Goal: Information Seeking & Learning: Learn about a topic

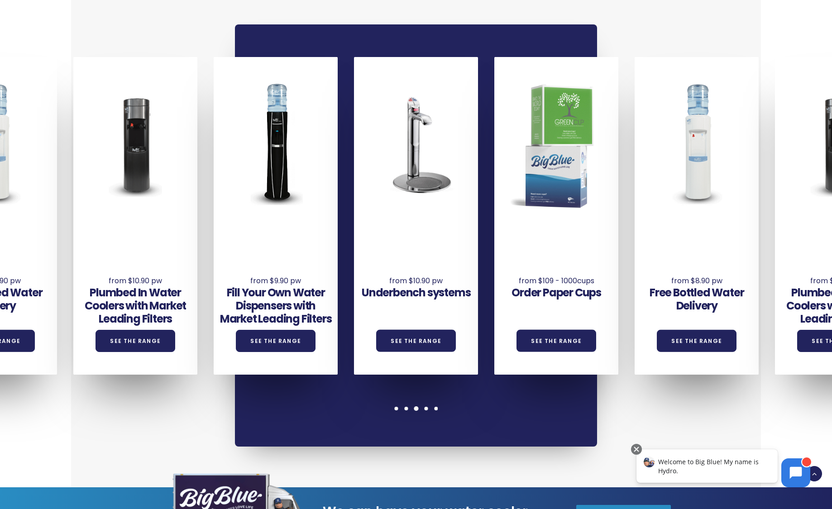
scroll to position [679, 0]
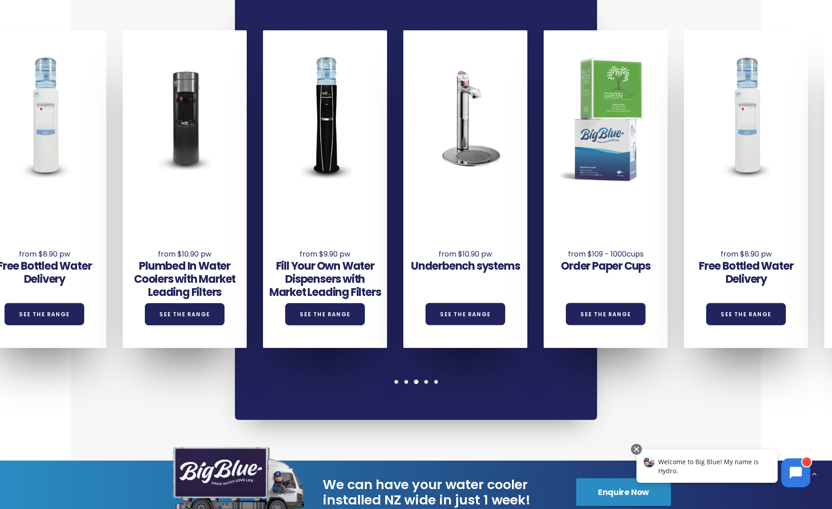
drag, startPoint x: 722, startPoint y: 172, endPoint x: 70, endPoint y: 205, distance: 653.3
click at [70, 205] on div "Underbench systems See the Range Order Paper Cups See the Range Free Bottled Wa…" at bounding box center [473, 189] width 1684 height 318
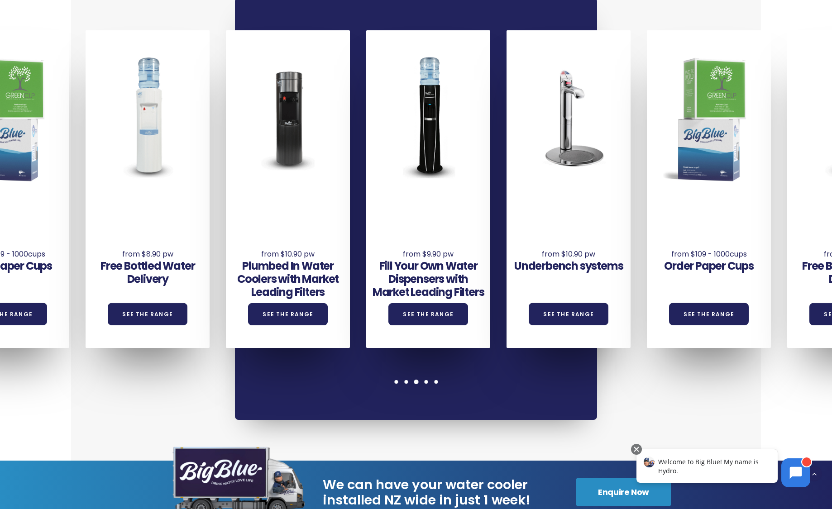
drag, startPoint x: 561, startPoint y: 214, endPoint x: 8, endPoint y: 236, distance: 553.4
click at [6, 238] on div "Underbench systems See the Range Order Paper Cups See the Range Free Bottled Wa…" at bounding box center [577, 189] width 1684 height 318
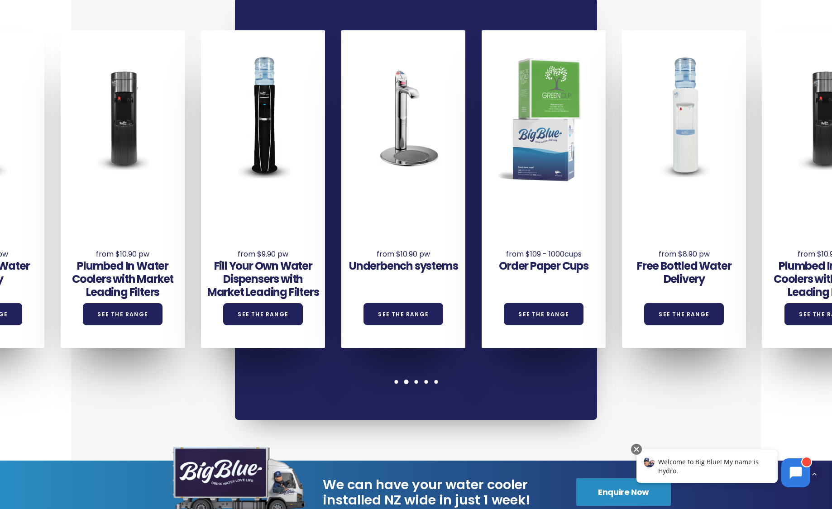
drag, startPoint x: 772, startPoint y: 202, endPoint x: 642, endPoint y: 218, distance: 130.5
click at [622, 219] on div "Order Paper Cups See the Range" at bounding box center [552, 189] width 140 height 318
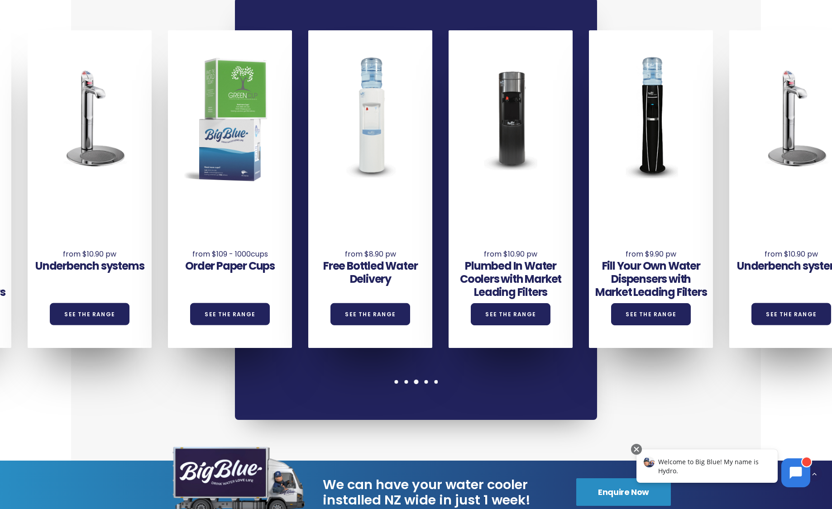
drag, startPoint x: 534, startPoint y: 229, endPoint x: 708, endPoint y: 231, distance: 174.4
click at [691, 231] on div "Underbench systems See the Range Order Paper Cups See the Range Free Bottled Wa…" at bounding box center [98, 189] width 1684 height 318
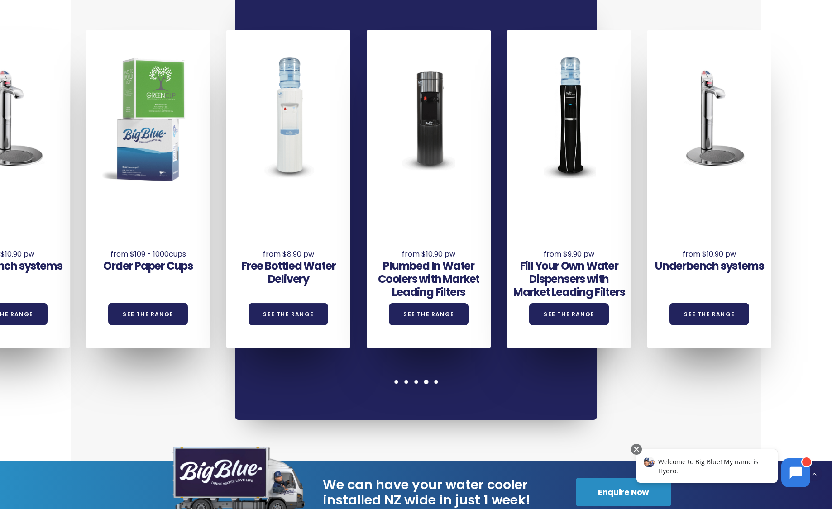
drag, startPoint x: 519, startPoint y: 216, endPoint x: 864, endPoint y: 249, distance: 346.1
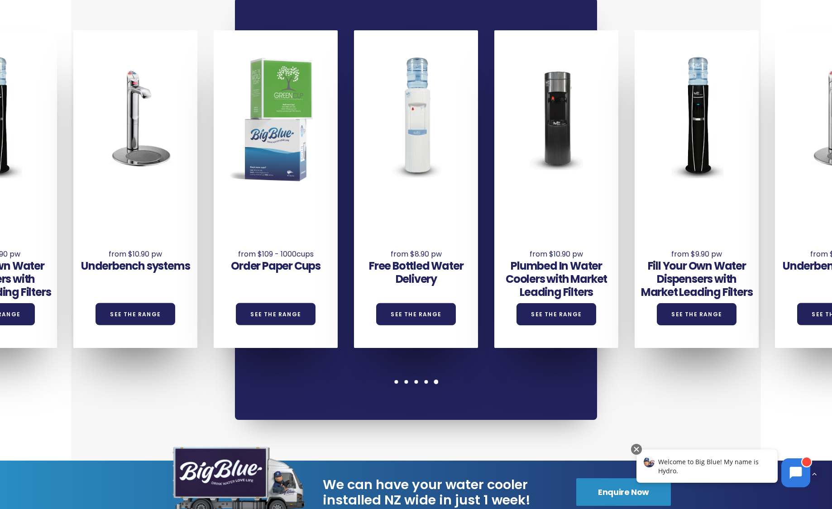
drag, startPoint x: 362, startPoint y: 201, endPoint x: 668, endPoint y: 219, distance: 306.6
click at [478, 219] on div "Free Bottled Water Delivery See the Range" at bounding box center [416, 256] width 124 height 113
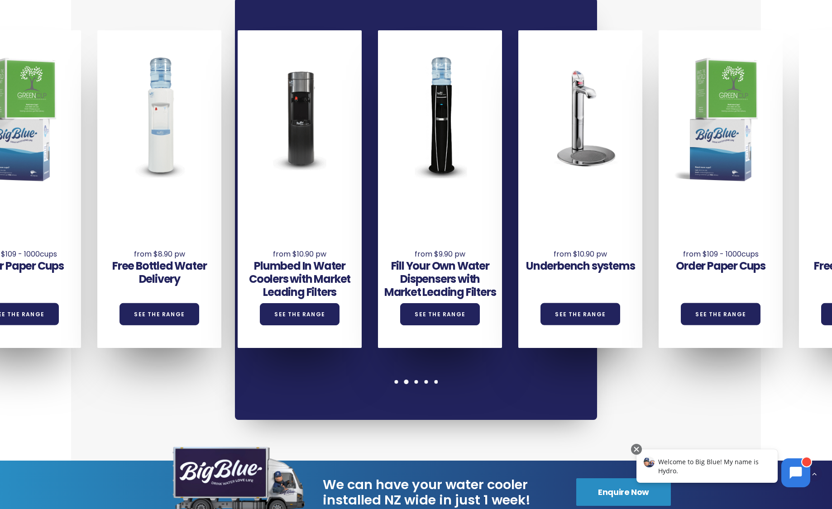
drag, startPoint x: 279, startPoint y: 200, endPoint x: 433, endPoint y: 216, distance: 154.8
click at [433, 216] on div "Underbench systems See the Range Order Paper Cups See the Range Free Bottled Wa…" at bounding box center [588, 189] width 1684 height 318
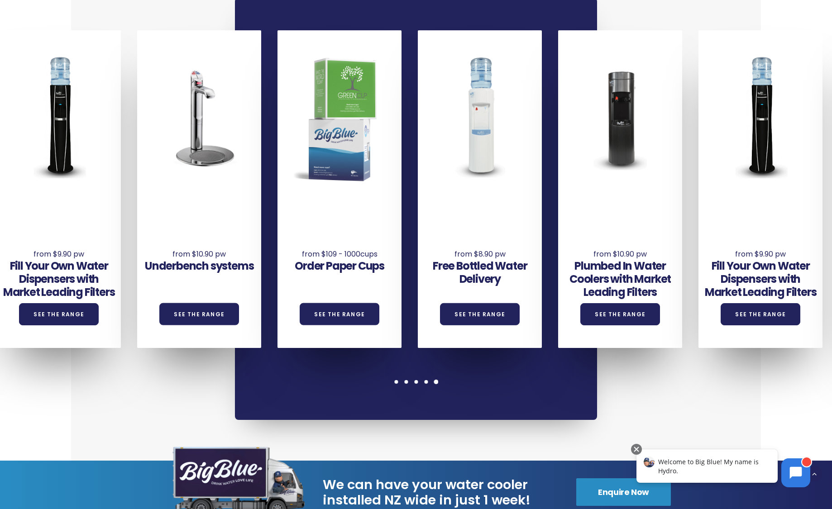
drag, startPoint x: 397, startPoint y: 204, endPoint x: 437, endPoint y: 213, distance: 40.9
click at [402, 215] on div "Order Paper Cups See the Range" at bounding box center [340, 250] width 124 height 100
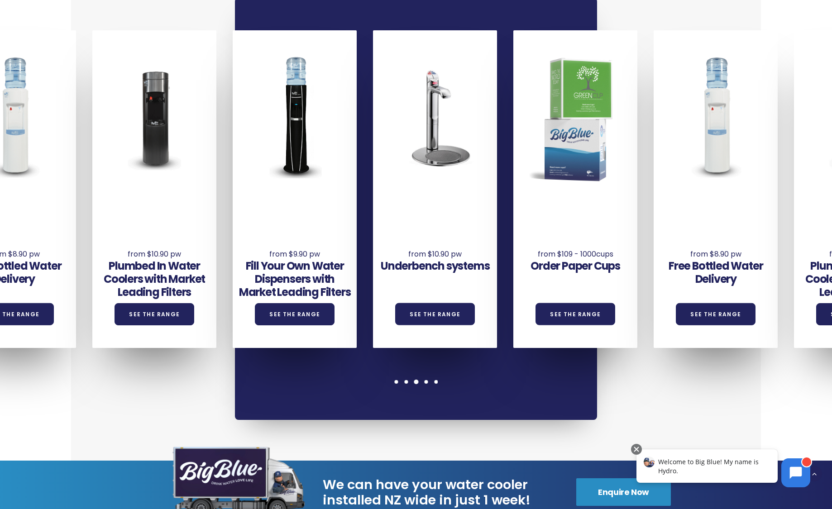
drag, startPoint x: 287, startPoint y: 201, endPoint x: 418, endPoint y: 213, distance: 132.3
click at [357, 213] on div "Fill Your Own Water Dispensers with Market Leading Filters See the Range" at bounding box center [295, 262] width 124 height 125
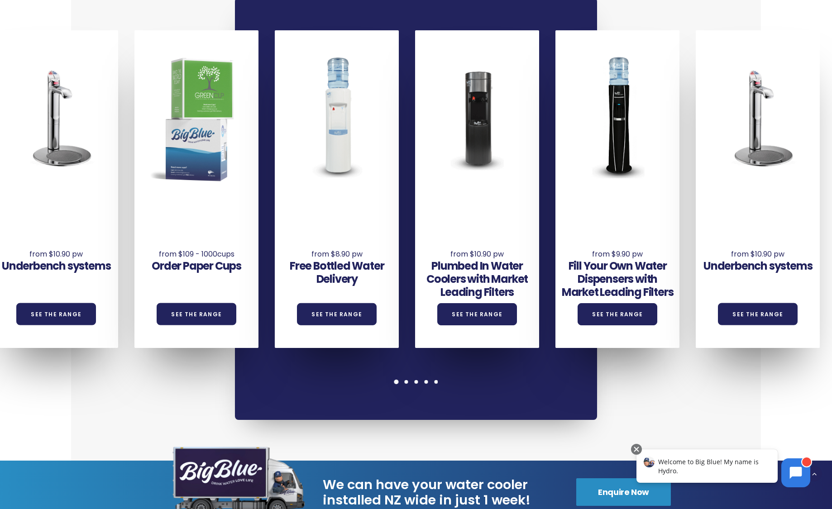
drag, startPoint x: 345, startPoint y: 206, endPoint x: 513, endPoint y: 225, distance: 169.0
click at [513, 225] on div "Underbench systems See the Range Order Paper Cups See the Range Free Bottled Wa…" at bounding box center [64, 189] width 1684 height 318
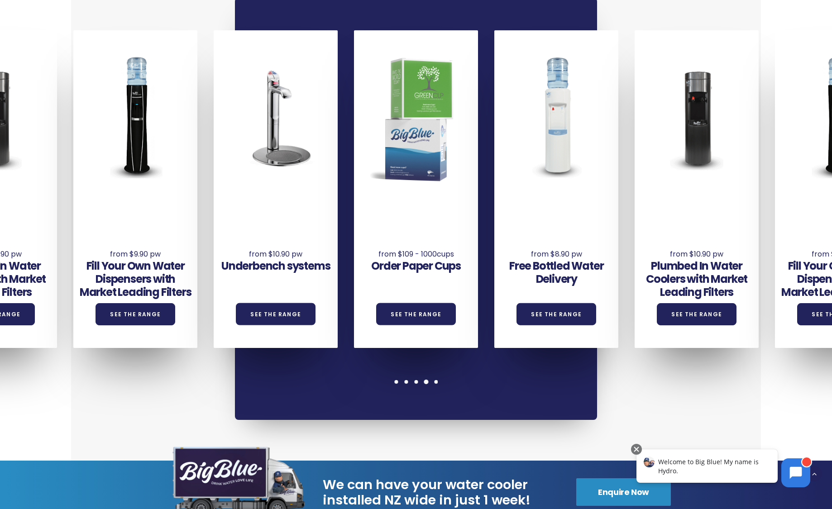
drag, startPoint x: 332, startPoint y: 211, endPoint x: 543, endPoint y: 234, distance: 212.7
click at [338, 233] on div "Underbench systems See the Range" at bounding box center [276, 250] width 124 height 100
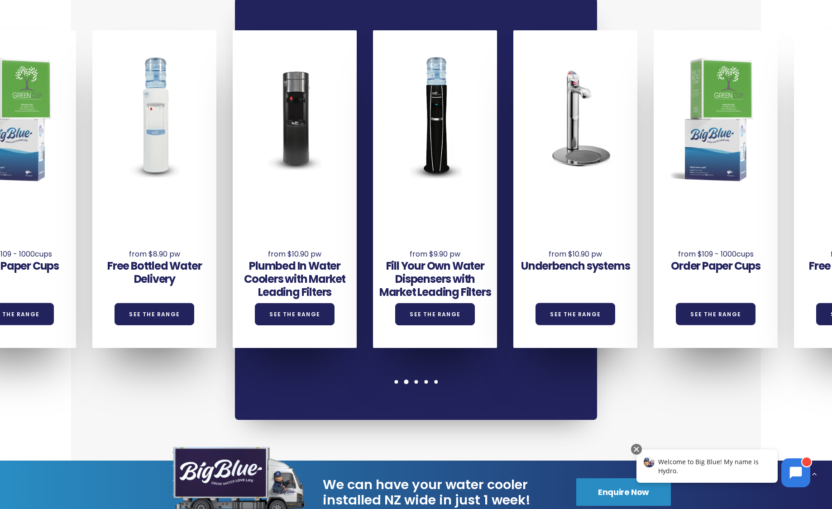
drag, startPoint x: 366, startPoint y: 219, endPoint x: 488, endPoint y: 236, distance: 123.0
click at [497, 235] on div "Fill Your Own Water Dispensers with Market Leading Filters See the Range" at bounding box center [435, 262] width 124 height 125
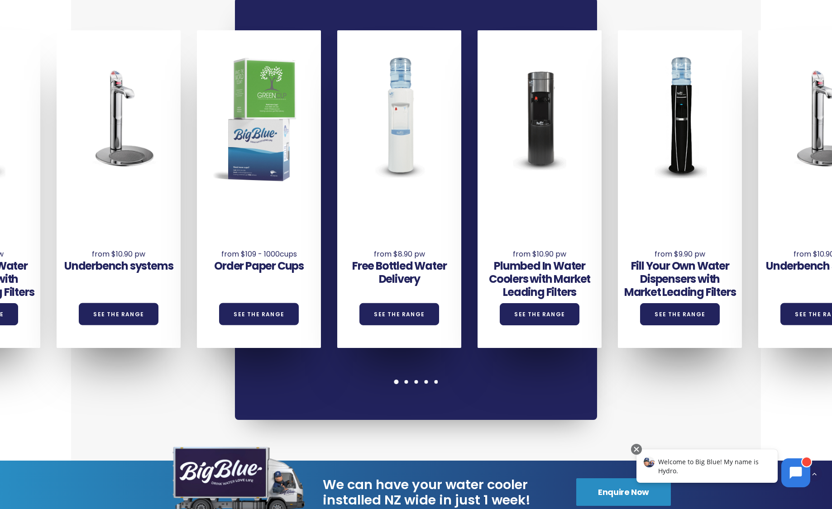
drag, startPoint x: 287, startPoint y: 212, endPoint x: 445, endPoint y: 227, distance: 158.3
click at [437, 227] on div "Underbench systems See the Range Order Paper Cups See the Range Free Bottled Wa…" at bounding box center [127, 189] width 1684 height 318
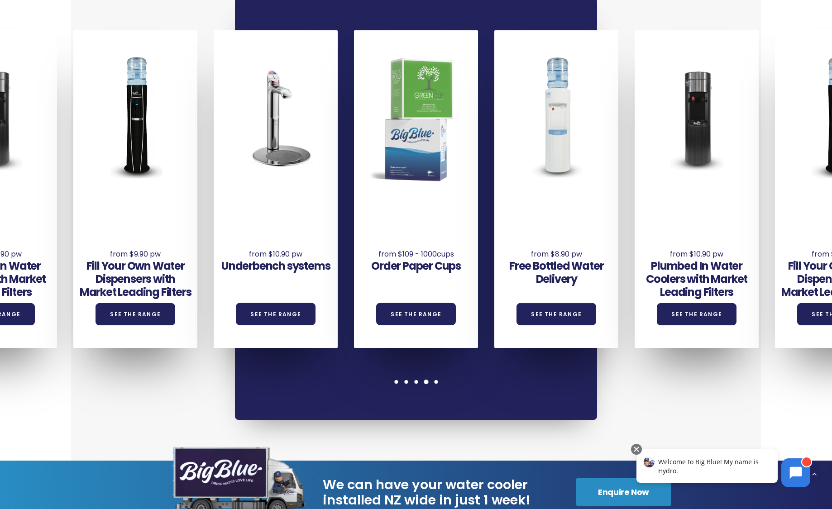
drag, startPoint x: 325, startPoint y: 215, endPoint x: 462, endPoint y: 235, distance: 138.6
click at [338, 234] on div "Underbench systems See the Range" at bounding box center [276, 250] width 124 height 100
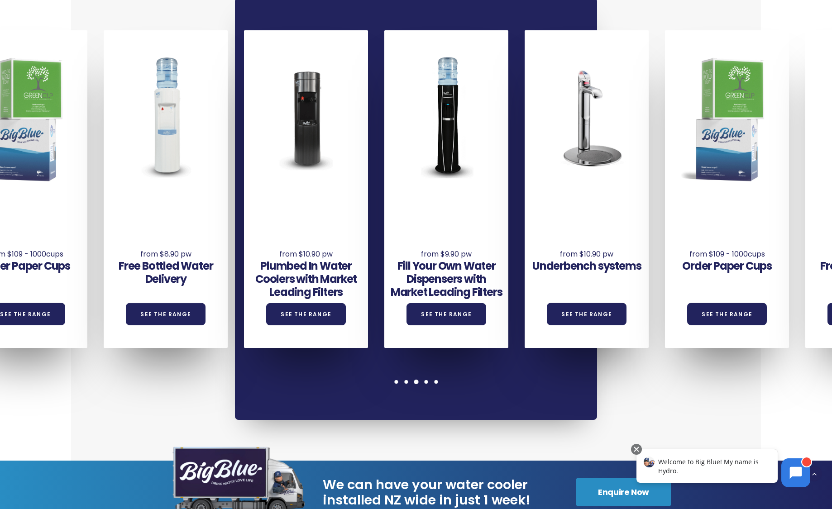
drag, startPoint x: 390, startPoint y: 226, endPoint x: 528, endPoint y: 245, distance: 139.4
click at [525, 244] on div "Fill Your Own Water Dispensers with Market Leading Filters See the Range" at bounding box center [454, 189] width 140 height 318
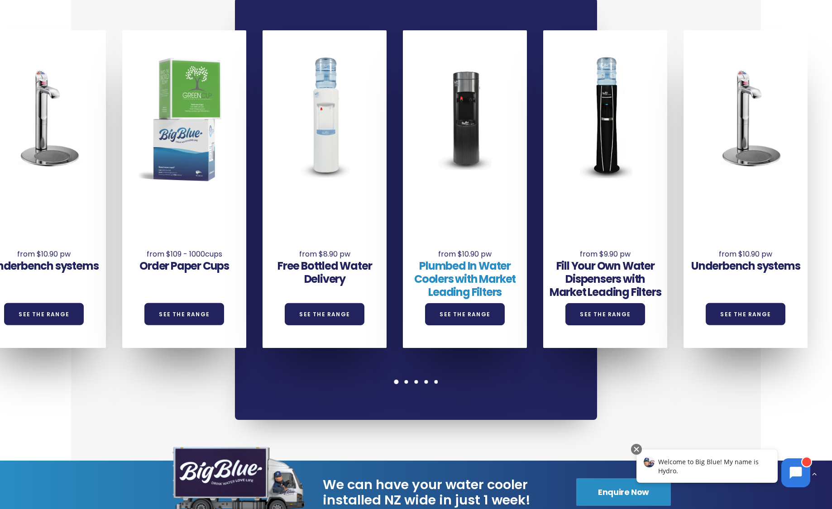
drag, startPoint x: 519, startPoint y: 245, endPoint x: 575, endPoint y: 251, distance: 56.0
click at [577, 249] on div "Underbench systems See the Range Order Paper Cups See the Range Free Bottled Wa…" at bounding box center [52, 189] width 1684 height 318
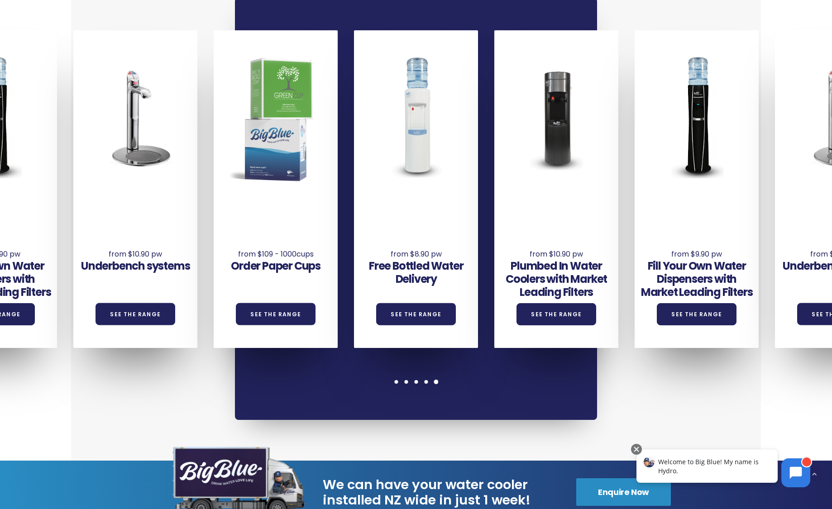
drag, startPoint x: 480, startPoint y: 240, endPoint x: 699, endPoint y: 263, distance: 219.9
click at [494, 262] on div "Free Bottled Water Delivery See the Range" at bounding box center [424, 189] width 140 height 318
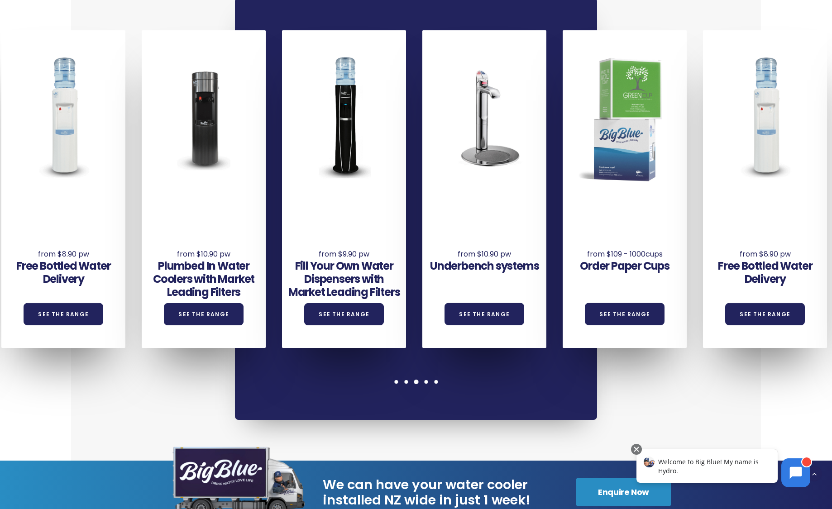
drag, startPoint x: 279, startPoint y: 221, endPoint x: 398, endPoint y: 229, distance: 118.9
click at [394, 229] on div "Fill Your Own Water Dispensers with Market Leading Filters See the Range" at bounding box center [344, 262] width 124 height 125
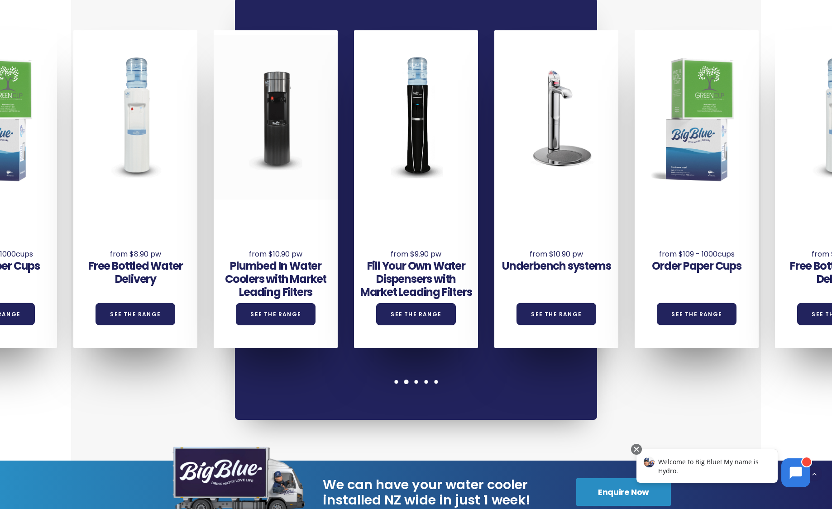
click at [276, 131] on div at bounding box center [276, 117] width 124 height 165
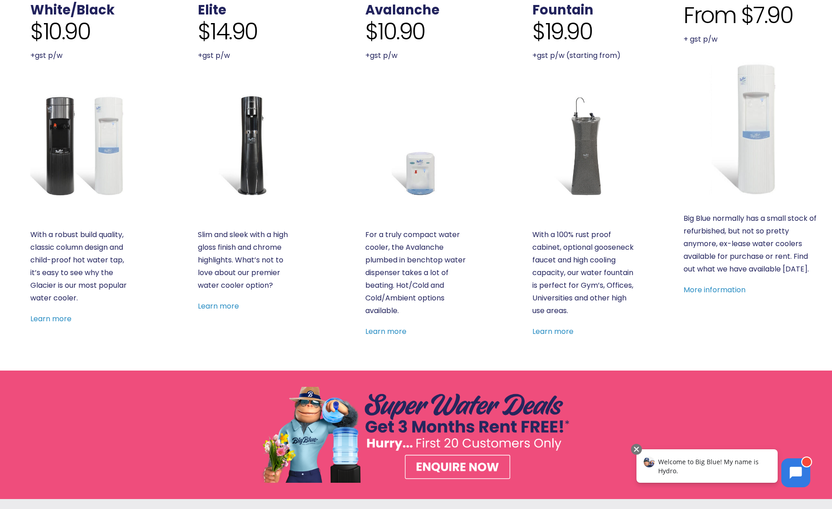
scroll to position [362, 0]
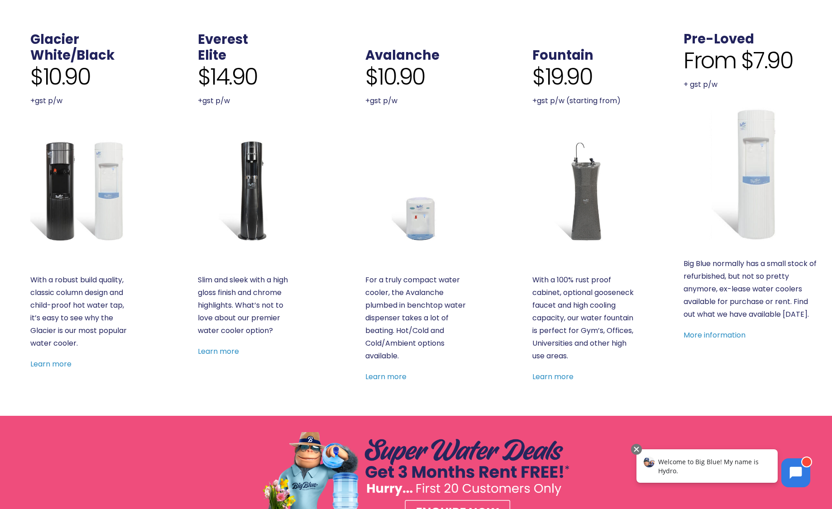
click at [753, 173] on img at bounding box center [751, 174] width 134 height 134
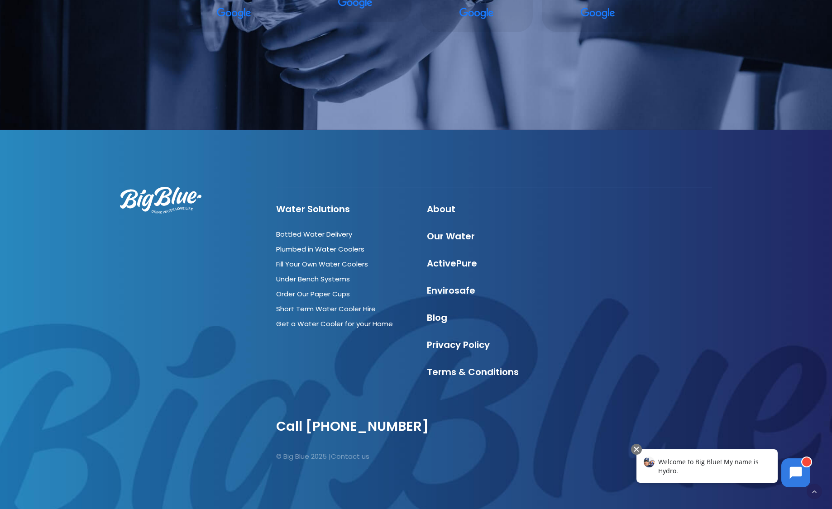
scroll to position [955, 0]
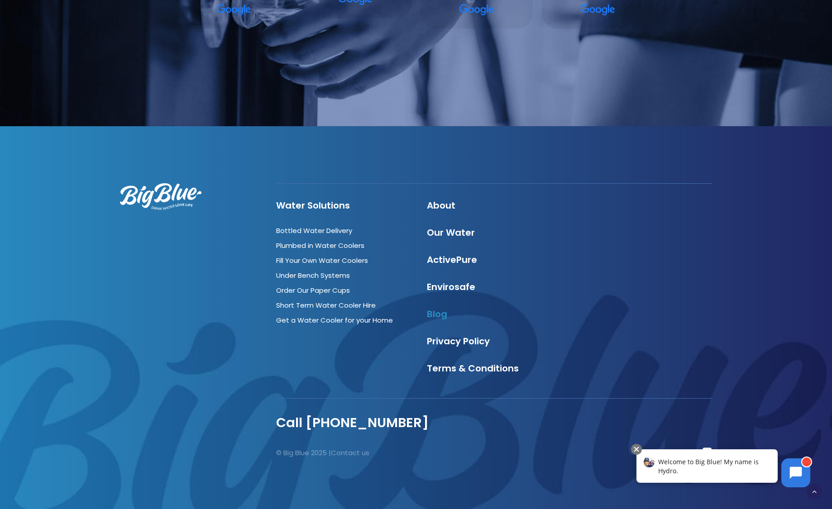
click at [437, 313] on link "Blog" at bounding box center [437, 314] width 20 height 13
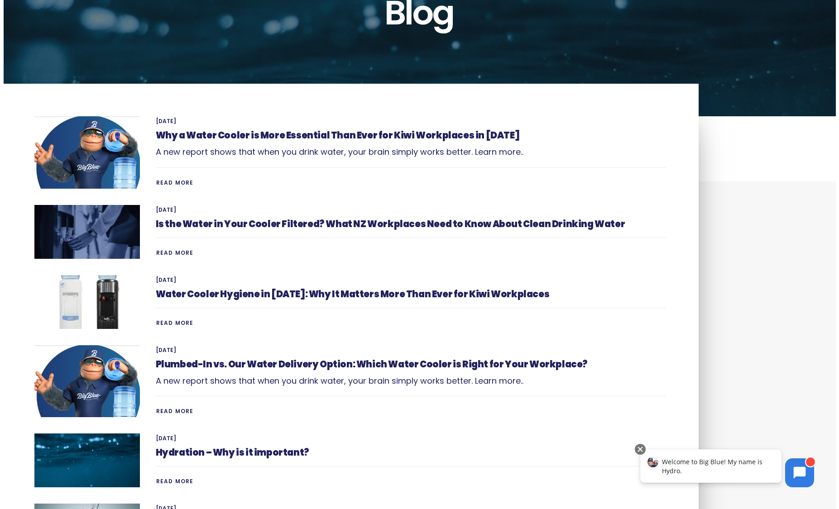
scroll to position [136, 0]
